Goal: Information Seeking & Learning: Learn about a topic

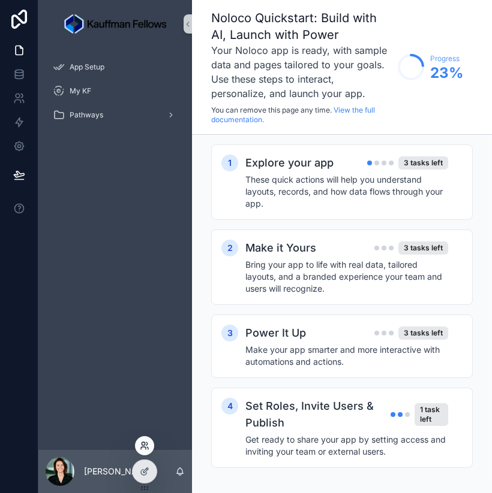
click at [145, 441] on icon at bounding box center [145, 446] width 10 height 10
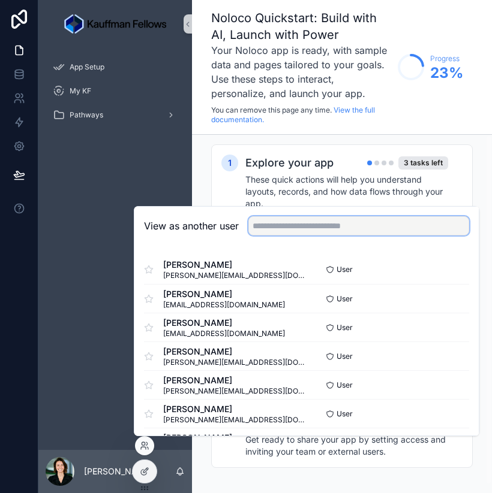
click at [293, 222] on input "text" at bounding box center [358, 225] width 221 height 19
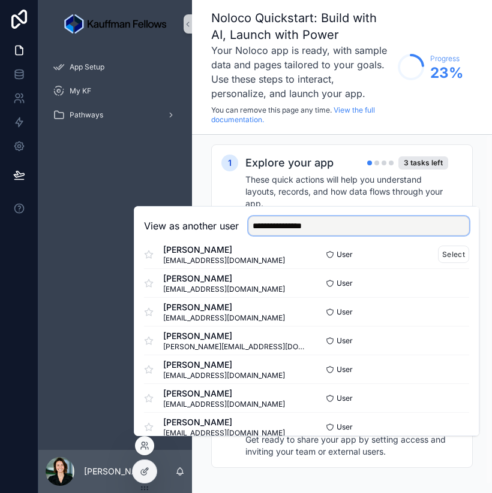
scroll to position [115, 0]
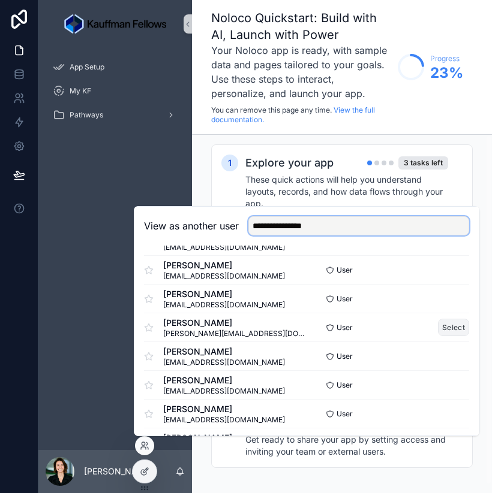
type input "**********"
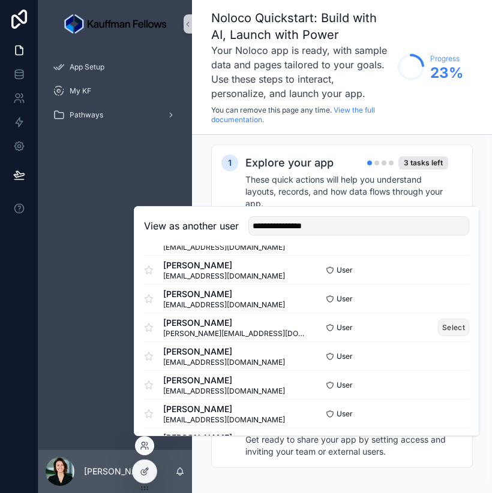
click at [451, 331] on button "Select" at bounding box center [453, 327] width 31 height 17
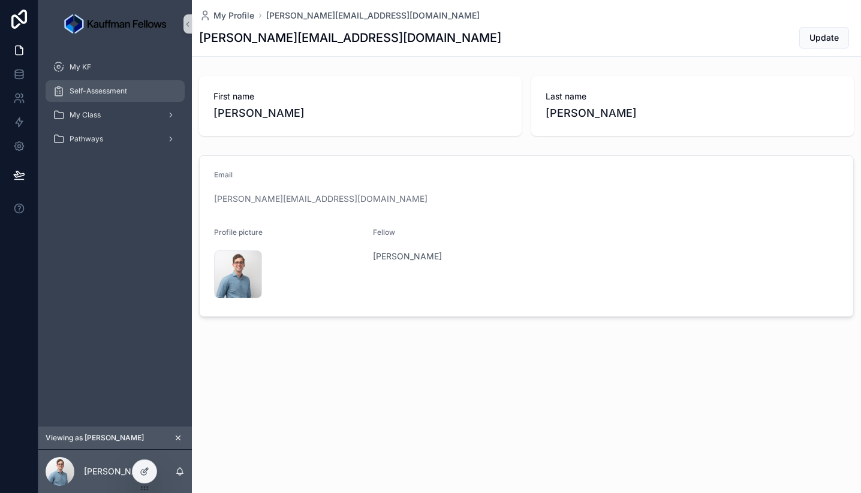
click at [91, 100] on div "Self-Assessment" at bounding box center [115, 91] width 125 height 19
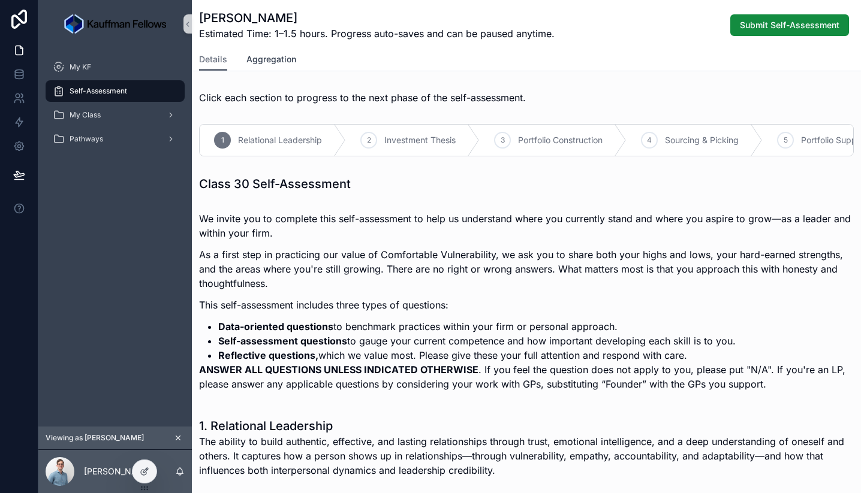
click at [265, 65] on span "Aggregation" at bounding box center [271, 59] width 50 height 12
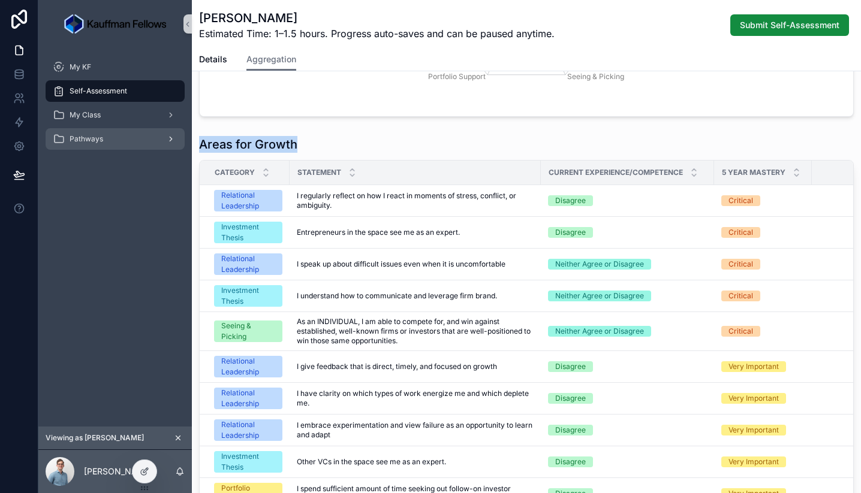
drag, startPoint x: 299, startPoint y: 144, endPoint x: 176, endPoint y: 145, distance: 123.5
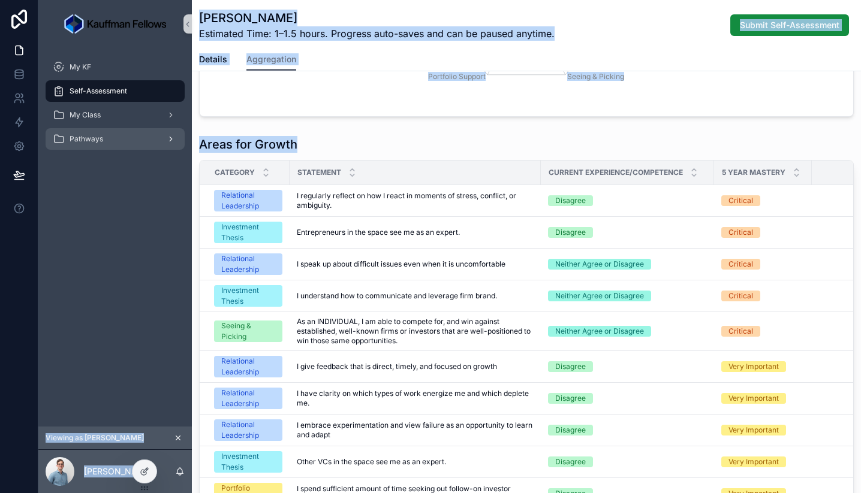
click at [176, 145] on div "My KF Self-Assessment My Class Pathways Viewing as [PERSON_NAME] [PERSON_NAME] …" at bounding box center [449, 246] width 823 height 493
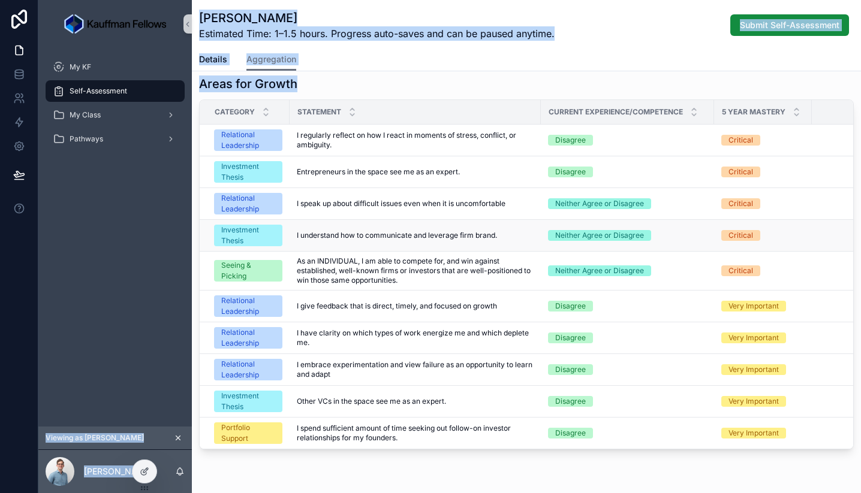
scroll to position [278, 0]
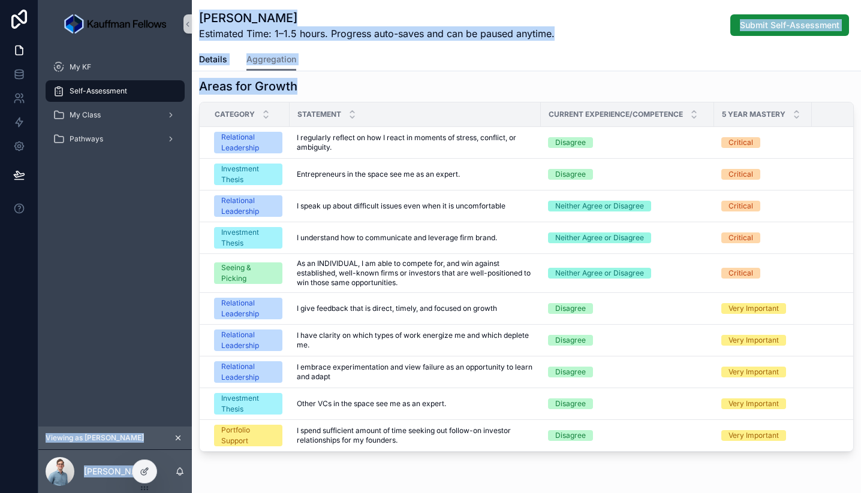
click at [379, 89] on div "Areas for Growth" at bounding box center [526, 86] width 655 height 17
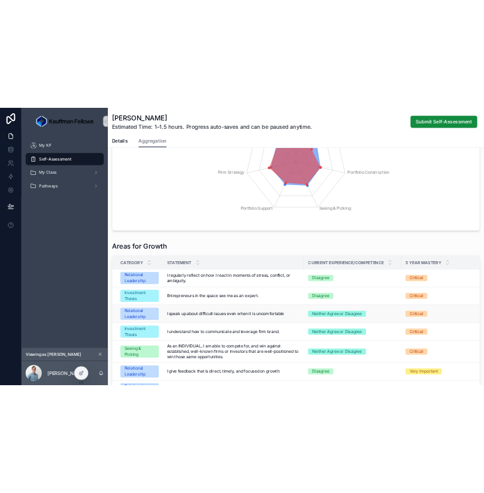
scroll to position [125, 0]
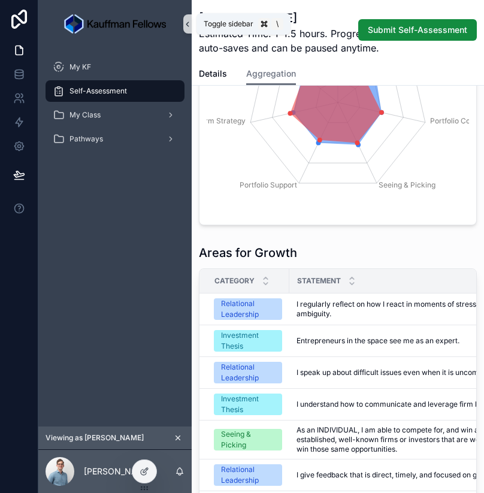
click at [189, 28] on icon "scrollable content" at bounding box center [187, 24] width 8 height 9
